Goal: Transaction & Acquisition: Book appointment/travel/reservation

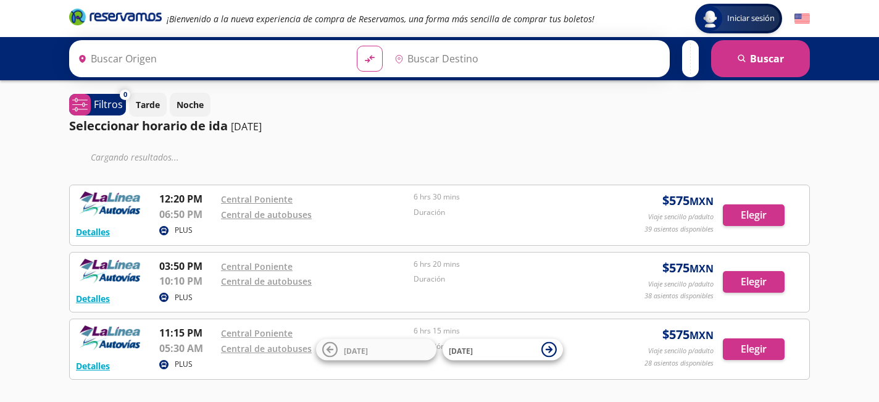
type input "Central de Autobuses, [GEOGRAPHIC_DATA]"
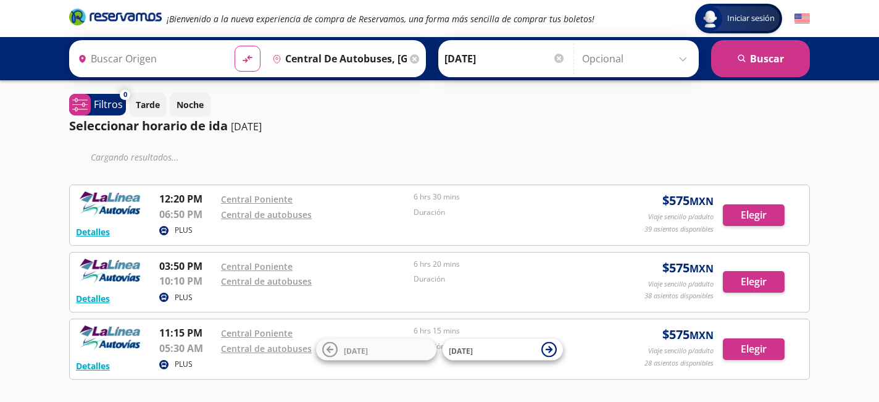
type input "[GEOGRAPHIC_DATA], [GEOGRAPHIC_DATA]"
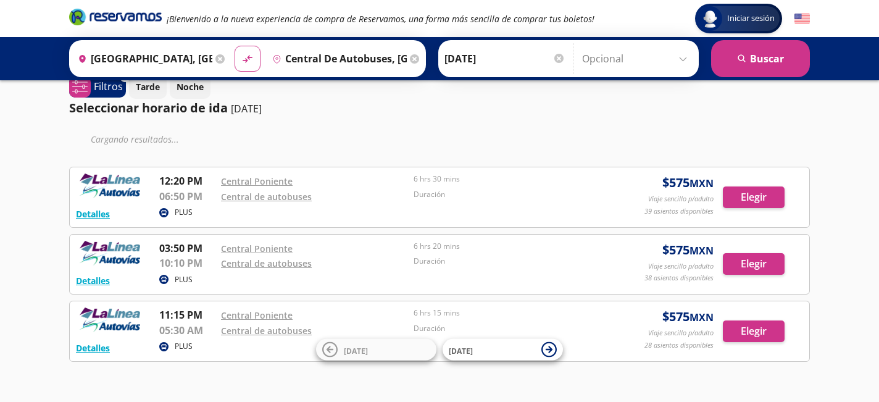
scroll to position [19, 0]
click at [768, 200] on button "Elegir" at bounding box center [753, 197] width 62 height 22
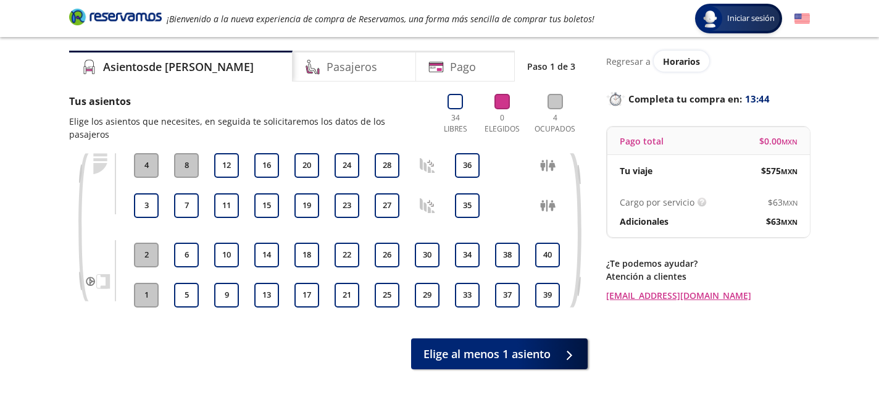
scroll to position [38, 0]
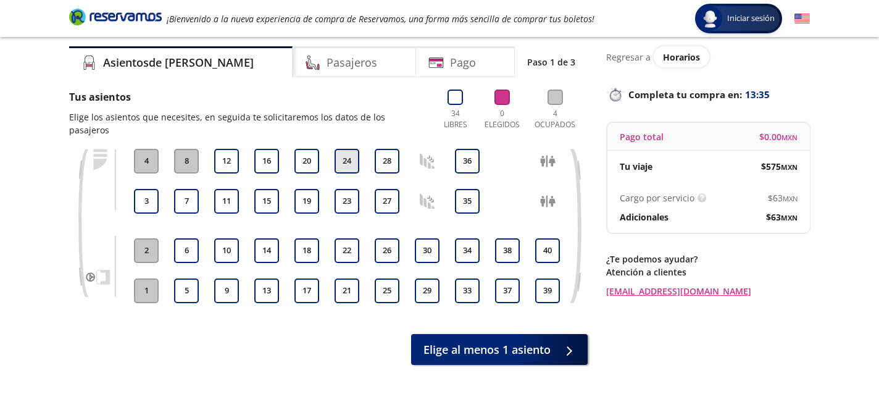
click at [345, 149] on button "24" at bounding box center [346, 161] width 25 height 25
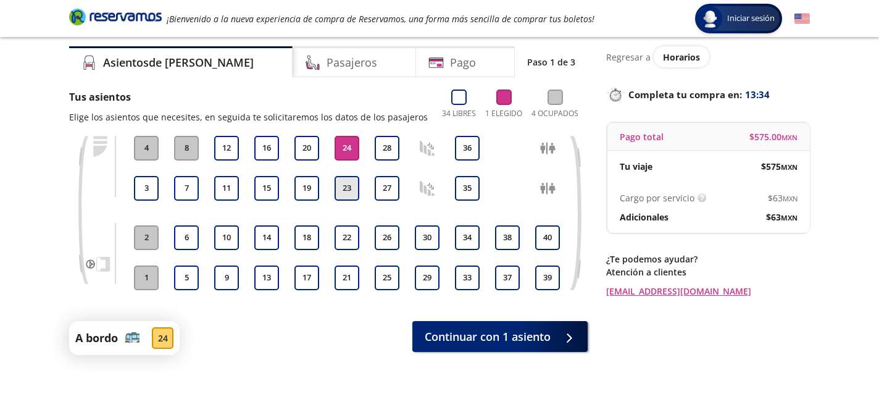
click at [349, 186] on button "23" at bounding box center [346, 188] width 25 height 25
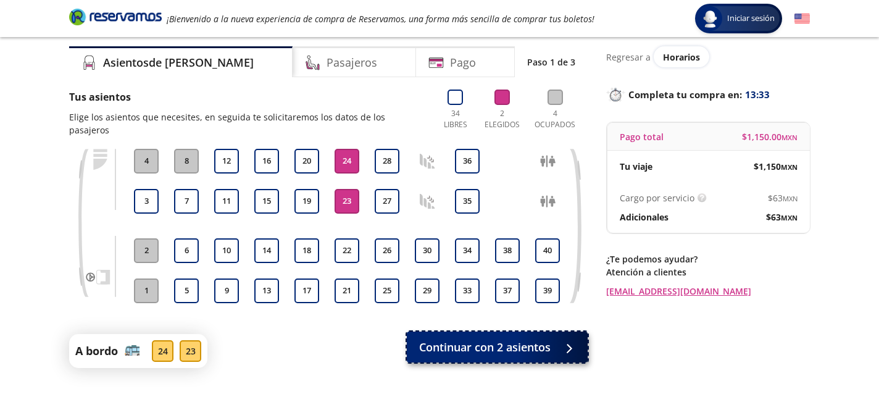
click at [539, 339] on span "Continuar con 2 asientos" at bounding box center [484, 347] width 131 height 17
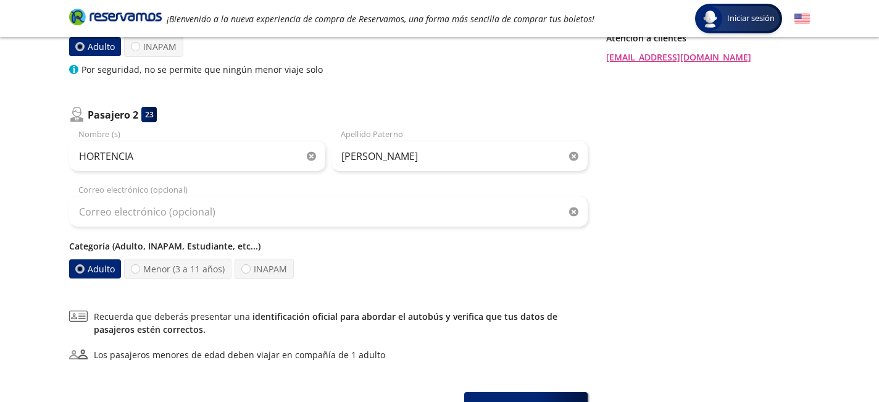
scroll to position [273, 0]
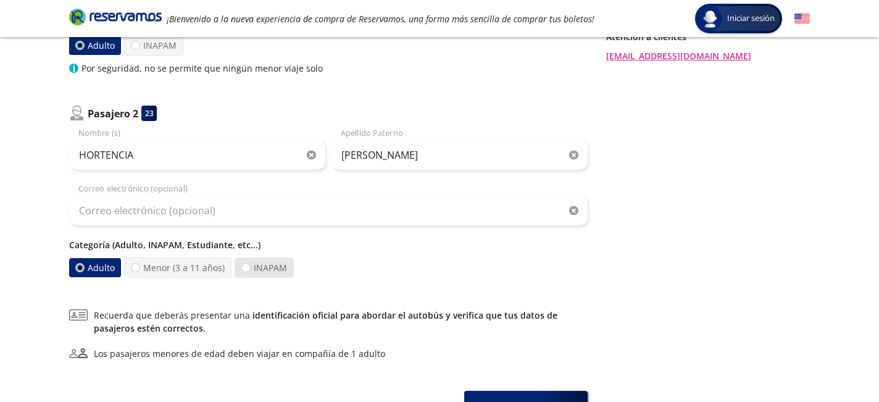
click at [258, 260] on label "INAPAM" at bounding box center [263, 267] width 59 height 20
click at [250, 263] on input "INAPAM" at bounding box center [246, 267] width 8 height 8
radio input "true"
radio input "false"
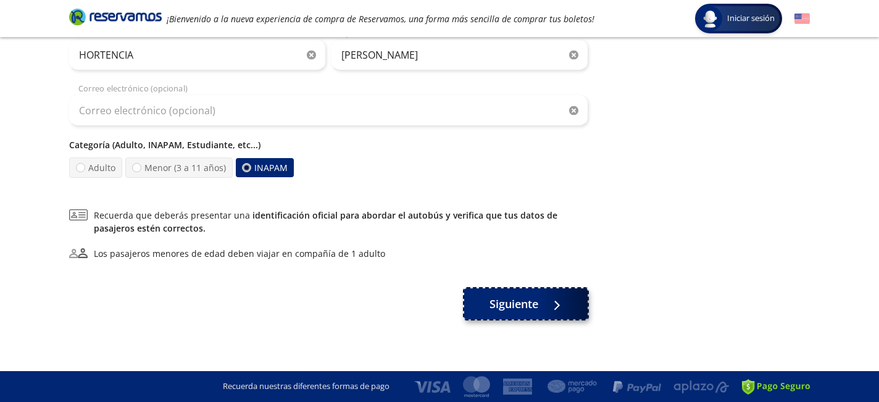
click at [560, 306] on div at bounding box center [553, 303] width 19 height 15
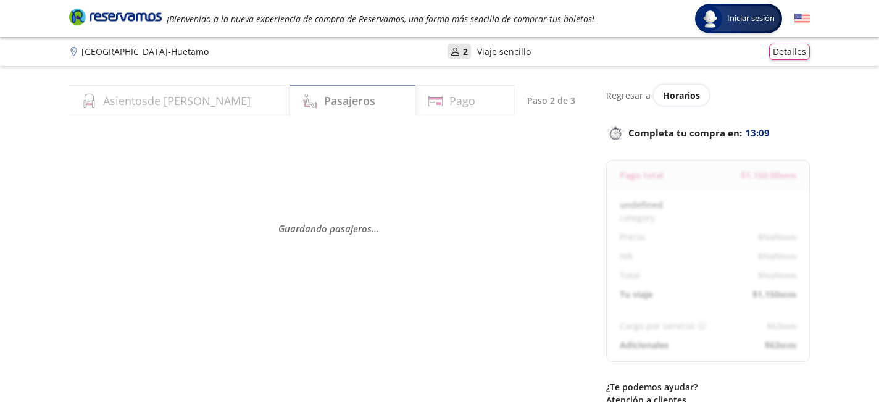
select select "MX"
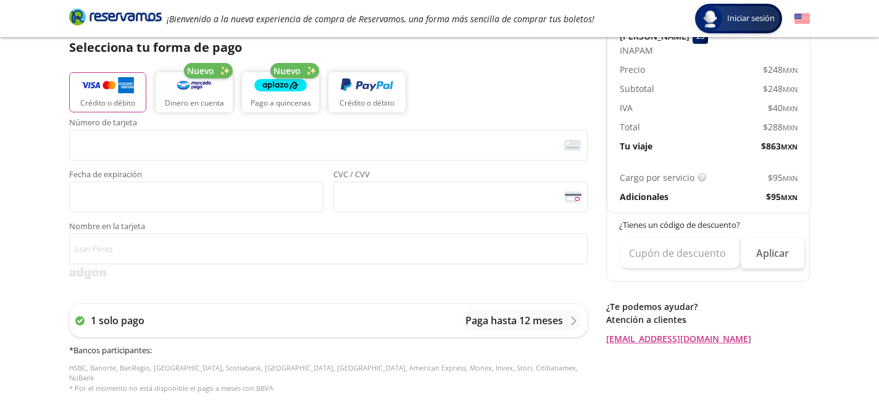
scroll to position [294, 0]
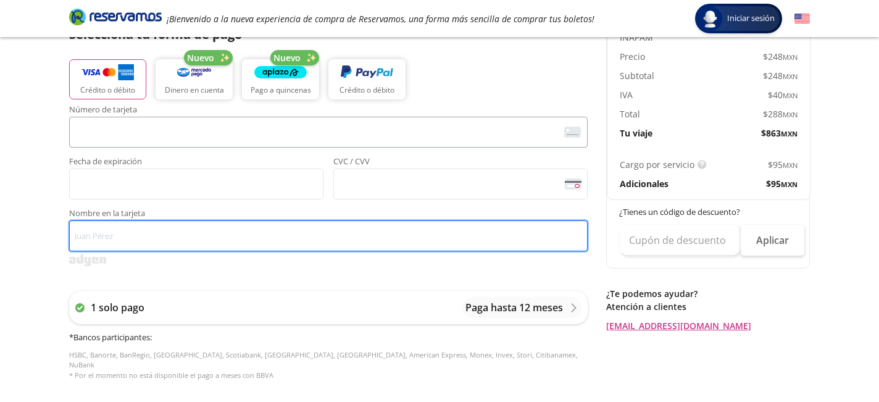
type input "[PERSON_NAME]"
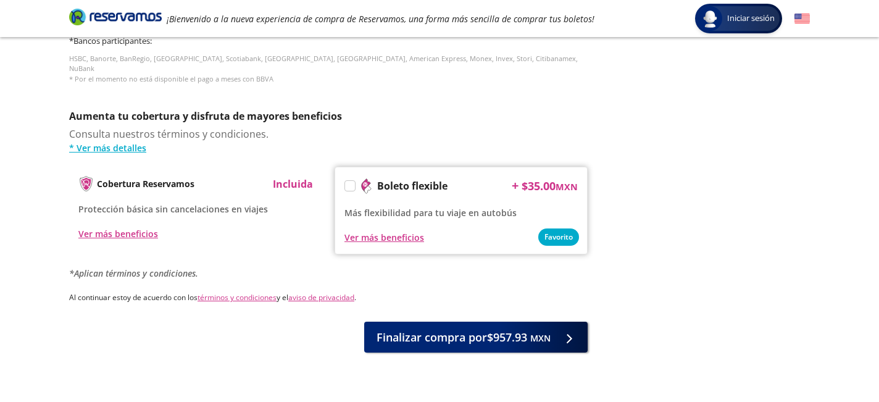
scroll to position [589, 0]
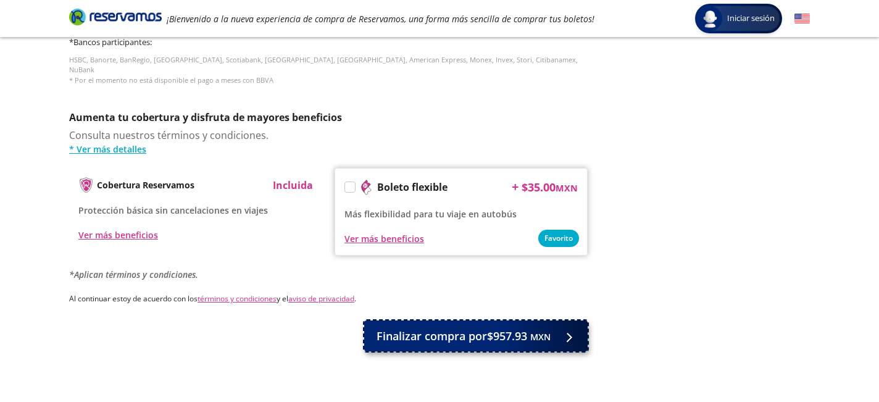
click at [503, 329] on span "Finalizar compra por $957.93 MXN" at bounding box center [463, 336] width 174 height 17
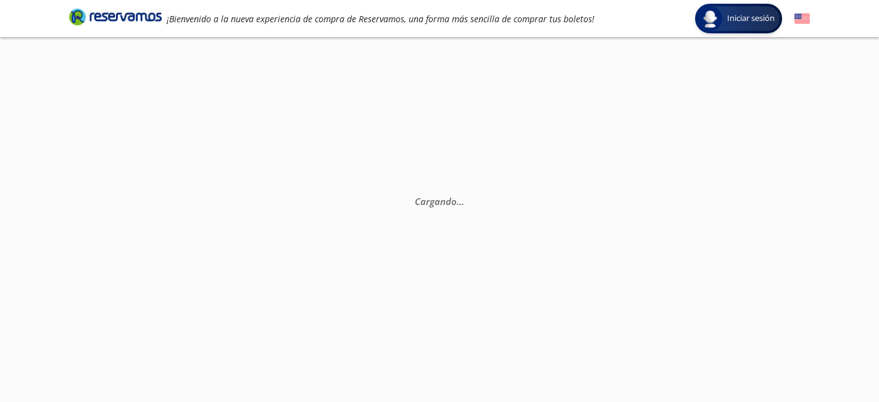
scroll to position [0, 0]
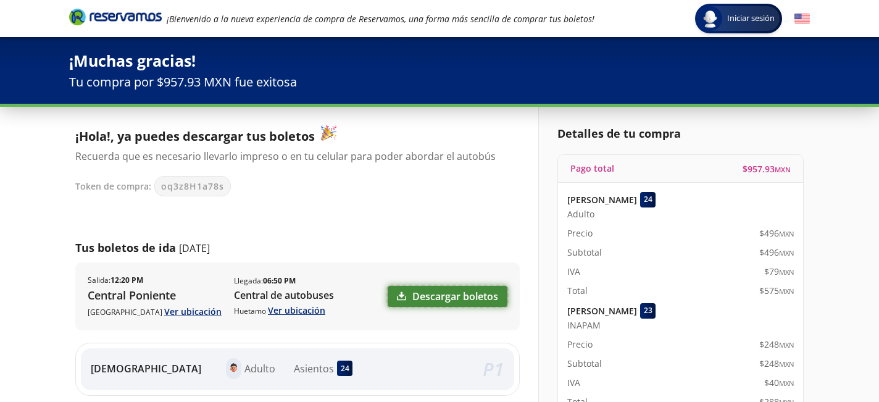
click at [462, 299] on link "Descargar boletos" at bounding box center [447, 296] width 120 height 21
